Goal: Find specific page/section: Find specific page/section

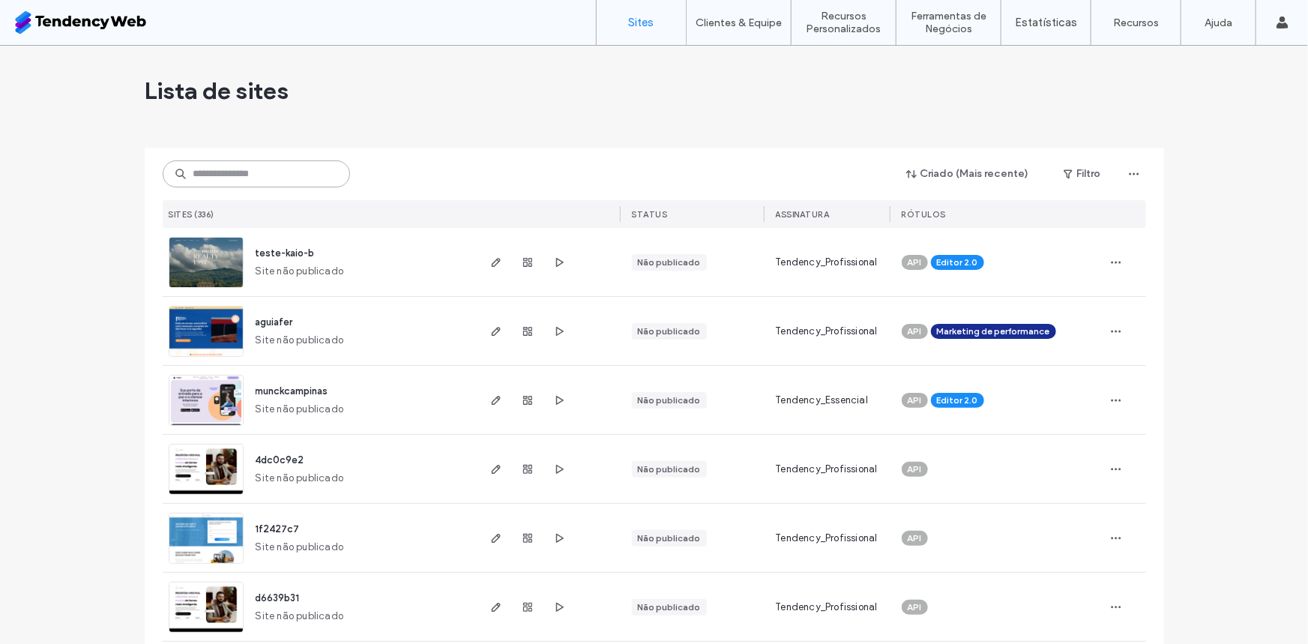
click at [285, 174] on input at bounding box center [256, 173] width 187 height 27
type input "*****"
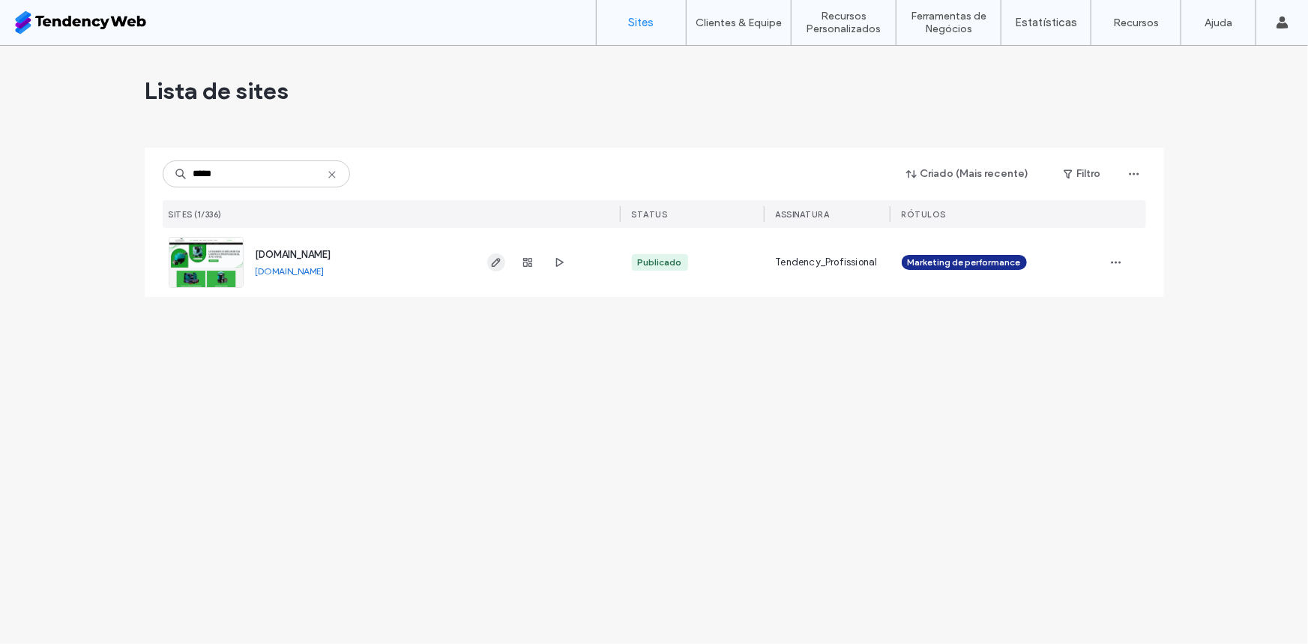
click at [489, 262] on span "button" at bounding box center [496, 262] width 18 height 18
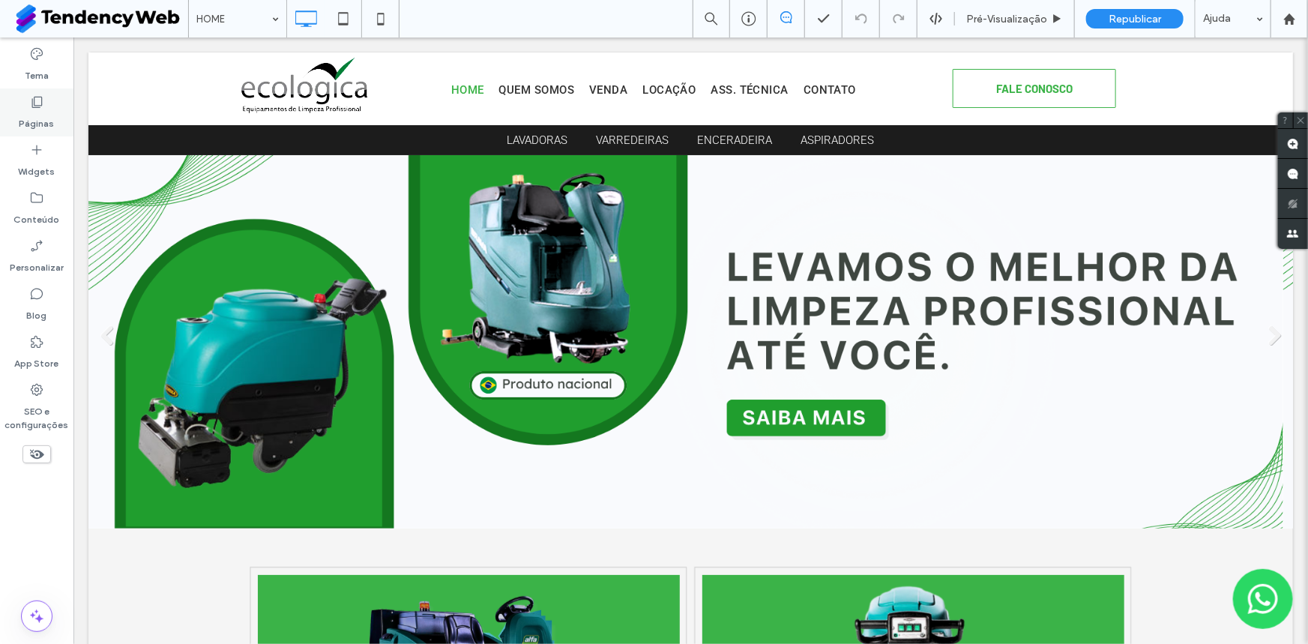
click at [22, 115] on label "Páginas" at bounding box center [36, 119] width 35 height 21
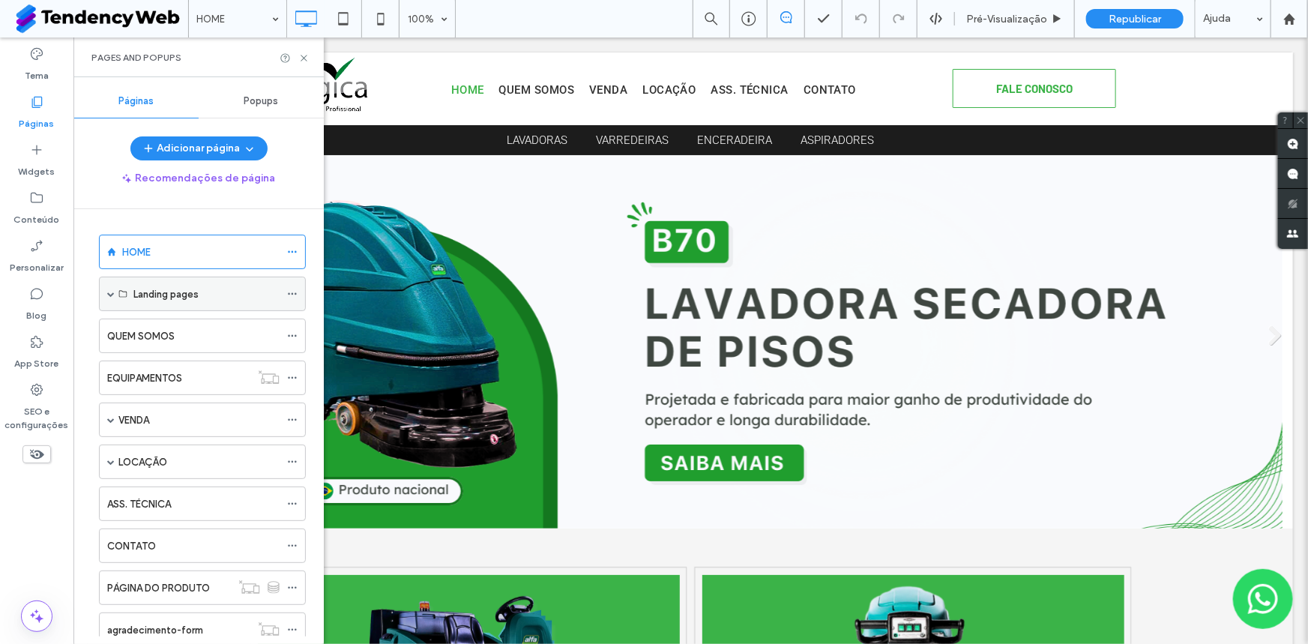
click at [107, 297] on span at bounding box center [110, 293] width 7 height 33
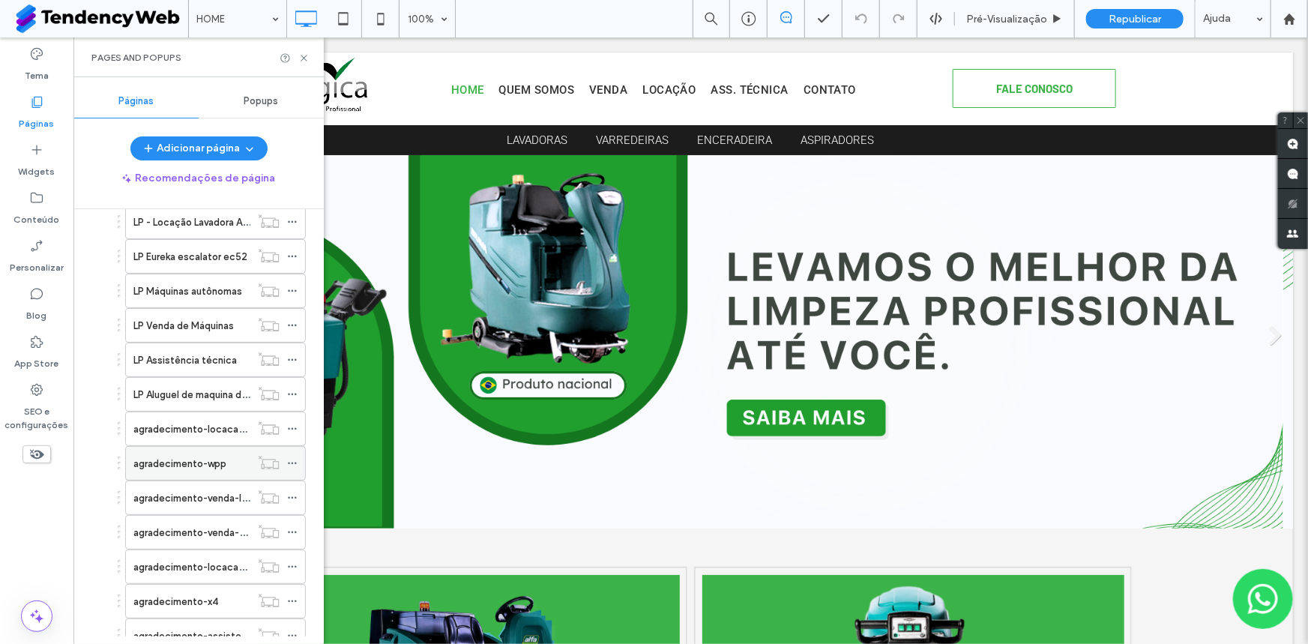
scroll to position [226, 0]
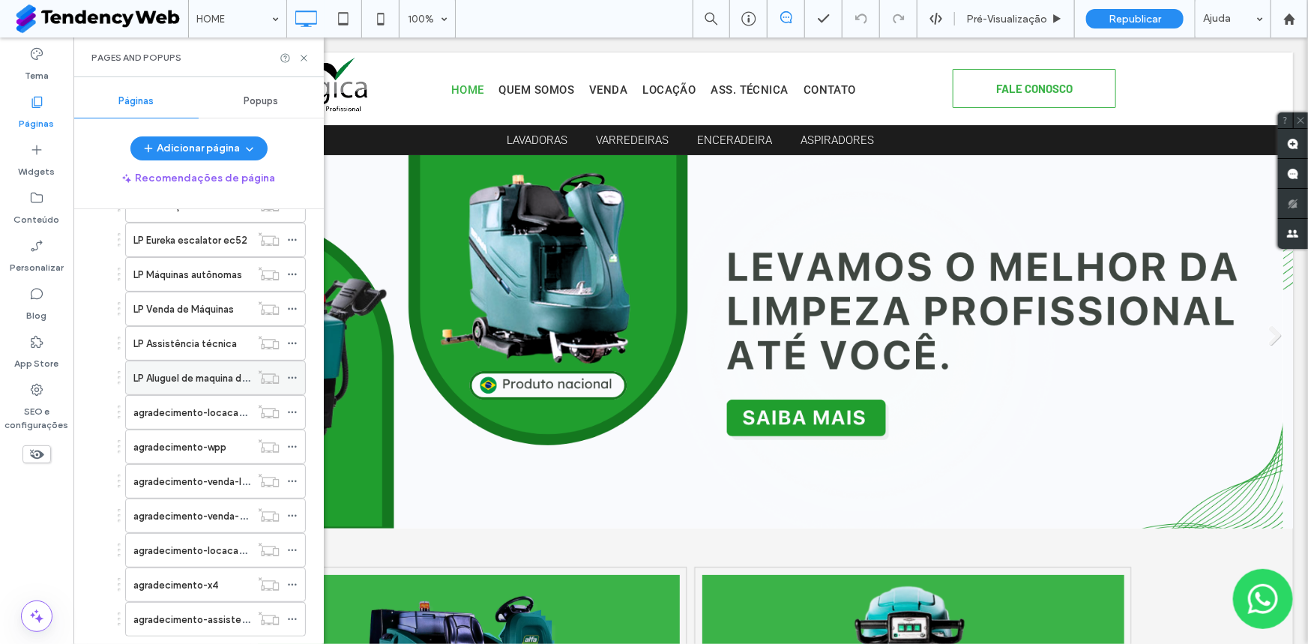
click at [196, 384] on div "LP Aluguel de maquina de limpeza" at bounding box center [191, 377] width 117 height 33
click at [307, 58] on icon at bounding box center [303, 57] width 11 height 11
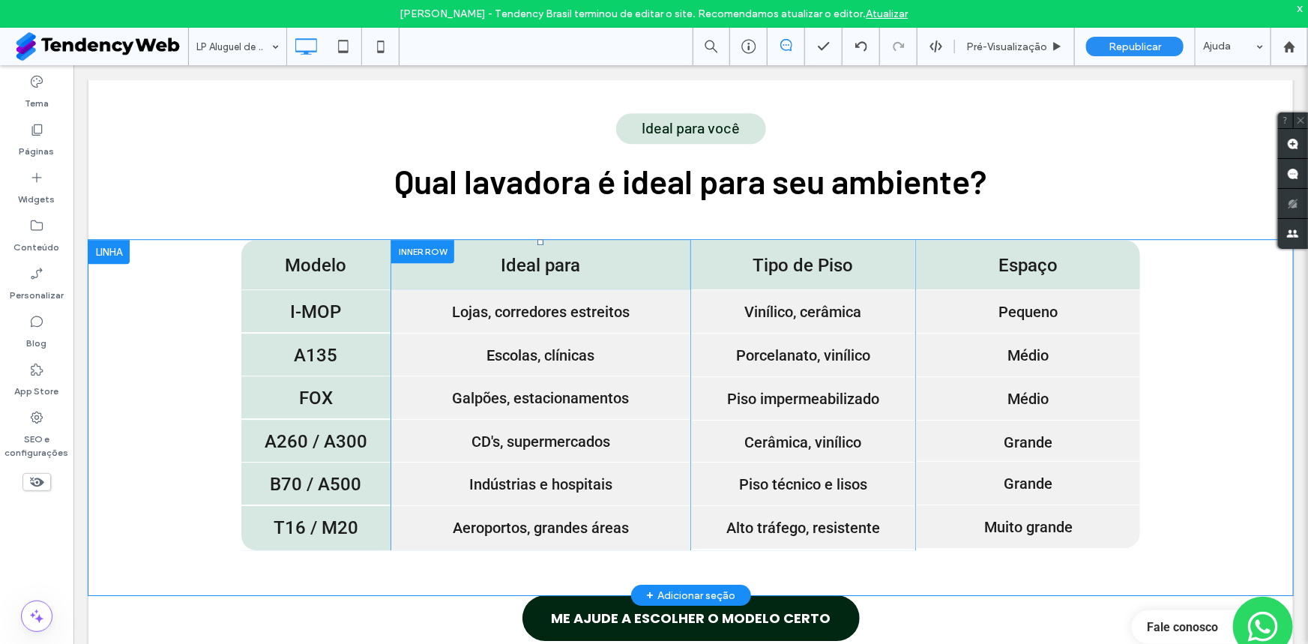
scroll to position [2158, 0]
